Goal: Task Accomplishment & Management: Use online tool/utility

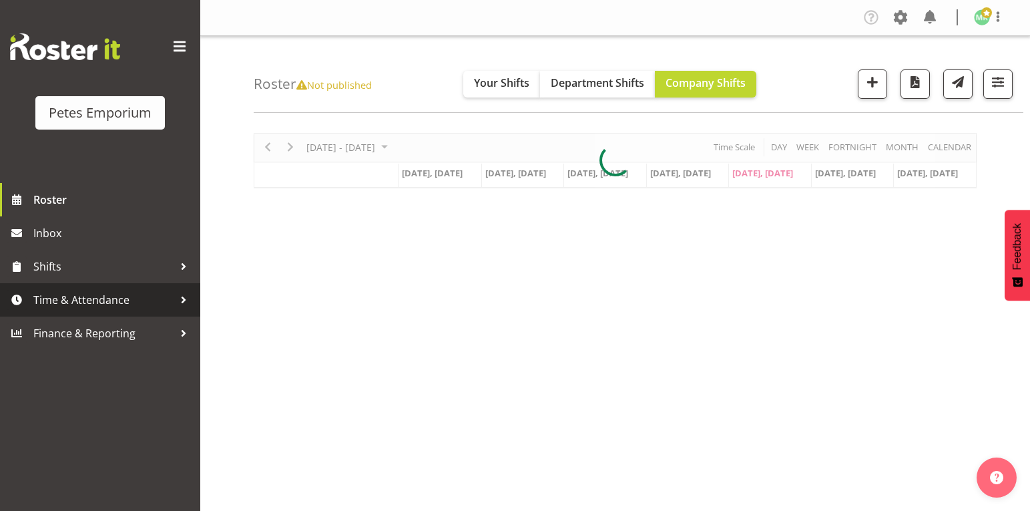
click at [155, 302] on span "Time & Attendance" at bounding box center [103, 300] width 140 height 20
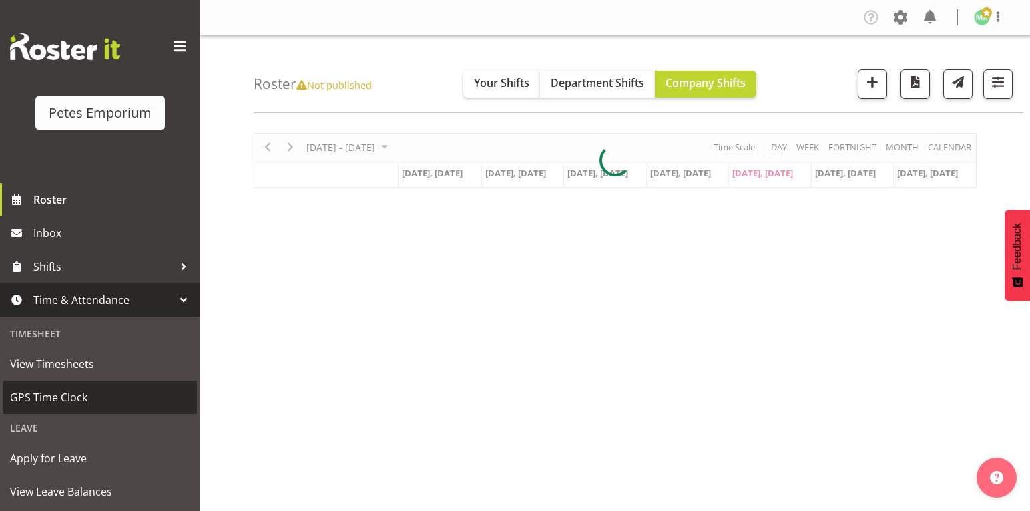
click at [140, 386] on link "GPS Time Clock" at bounding box center [100, 397] width 194 height 33
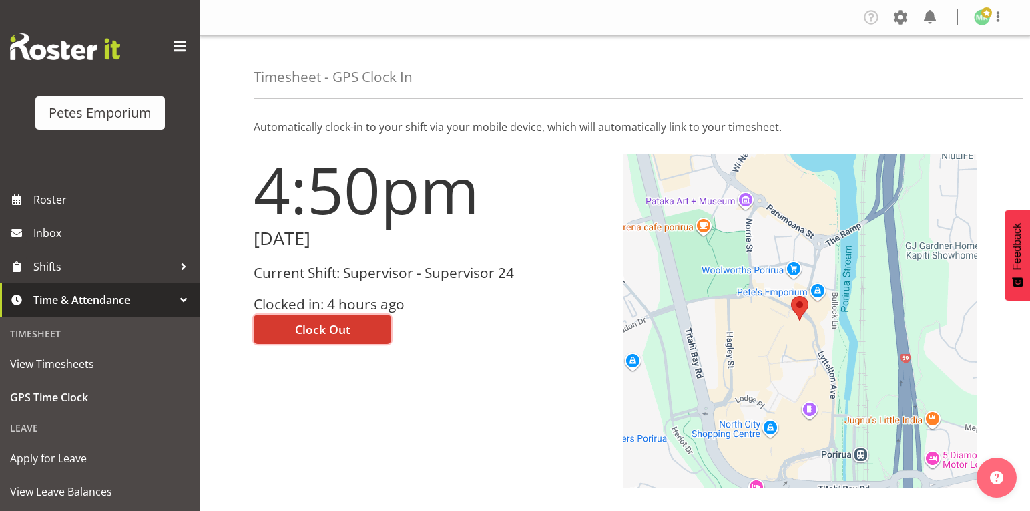
click at [319, 329] on span "Clock Out" at bounding box center [322, 329] width 55 height 17
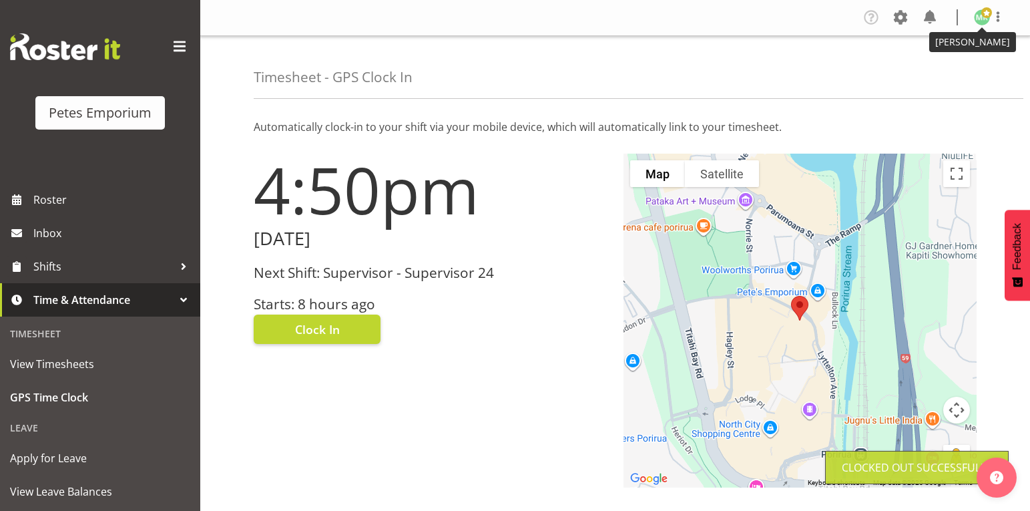
click at [981, 17] on img at bounding box center [982, 17] width 16 height 16
click at [901, 72] on link "Log Out" at bounding box center [942, 70] width 128 height 24
